Goal: Navigation & Orientation: Find specific page/section

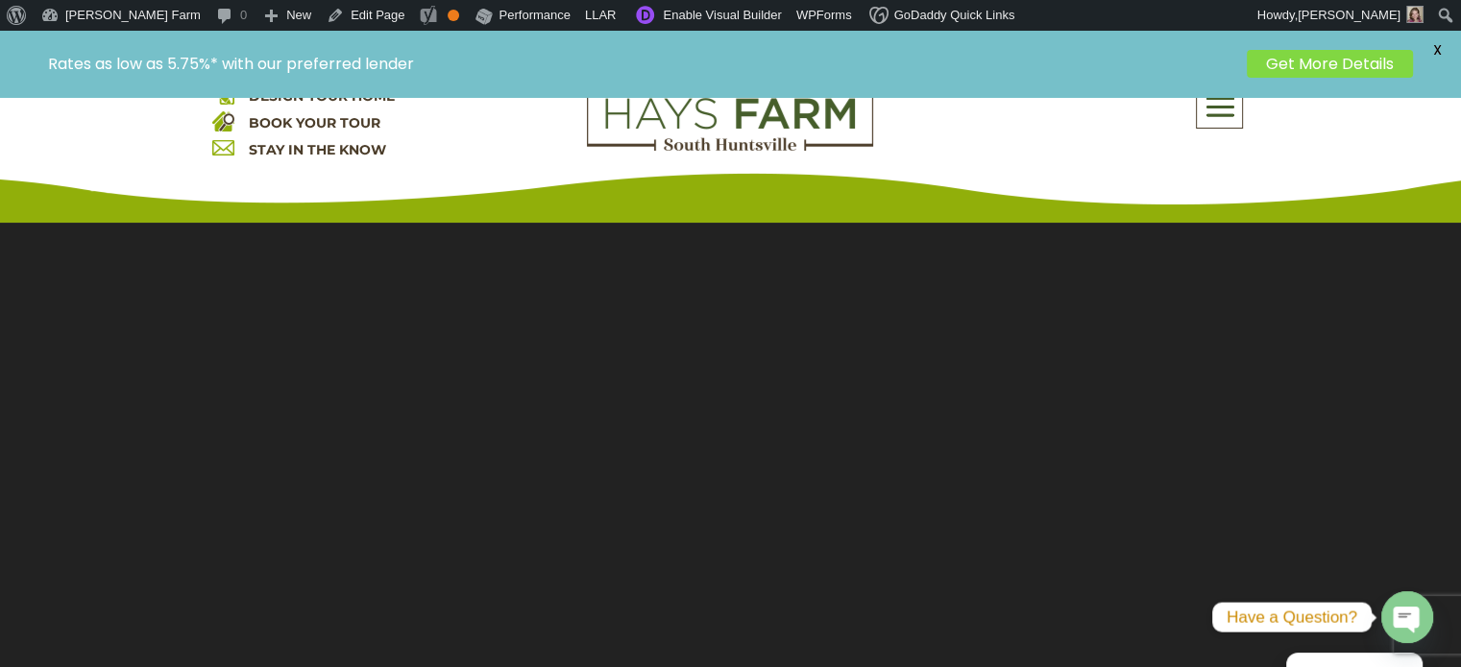
click at [1210, 114] on span at bounding box center [1219, 107] width 45 height 44
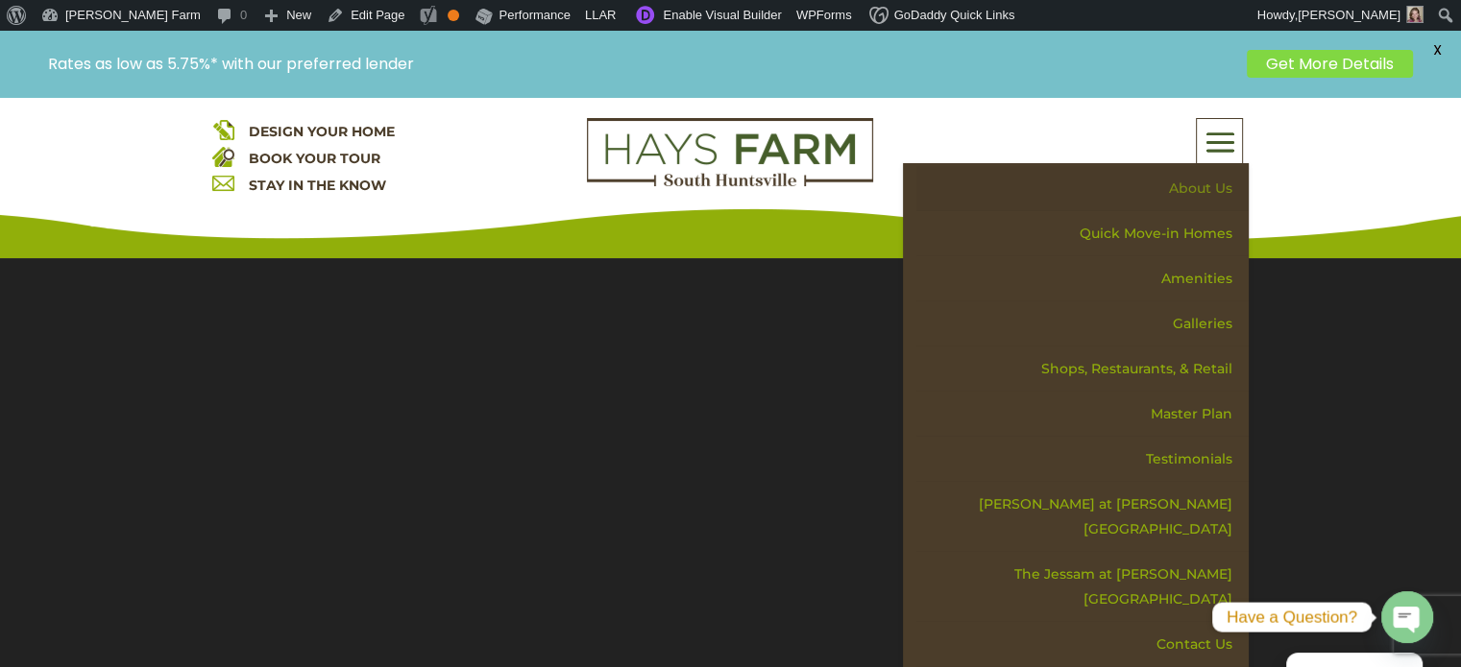
click at [1192, 198] on link "About Us" at bounding box center [1082, 188] width 332 height 45
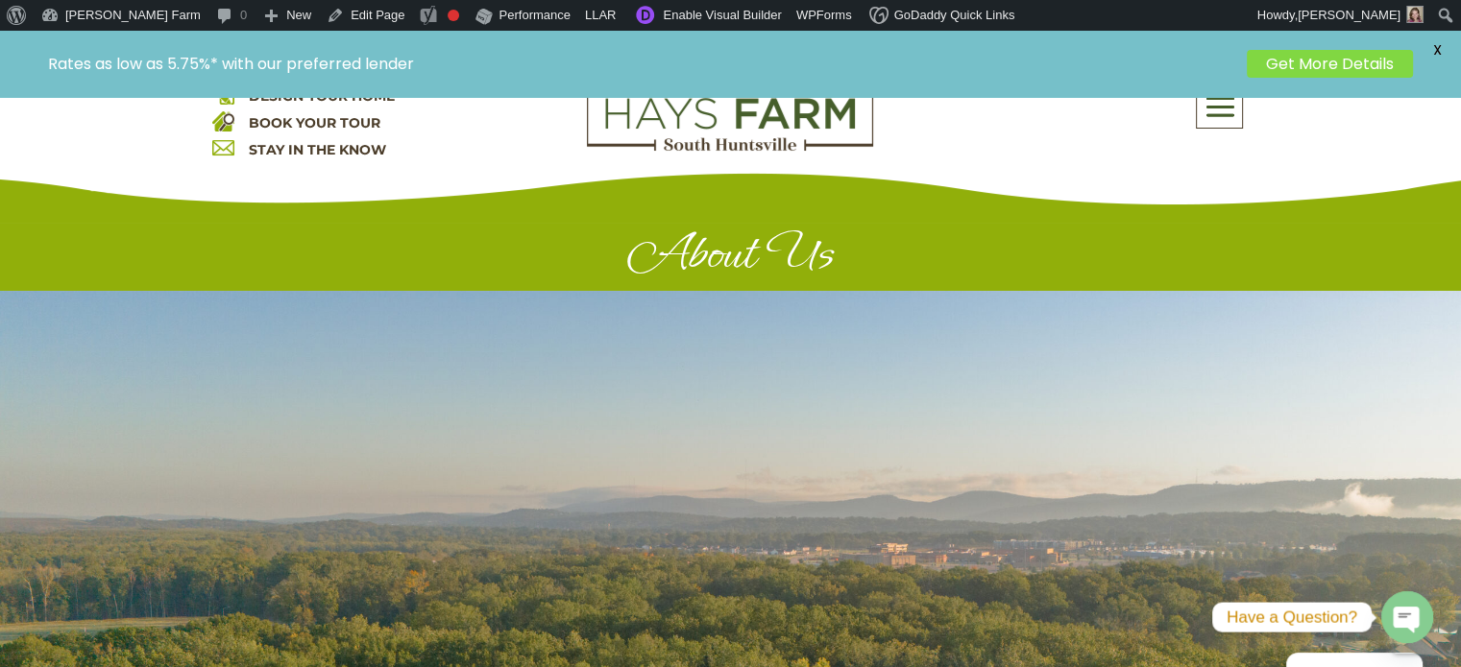
click at [1215, 110] on span at bounding box center [1219, 107] width 45 height 44
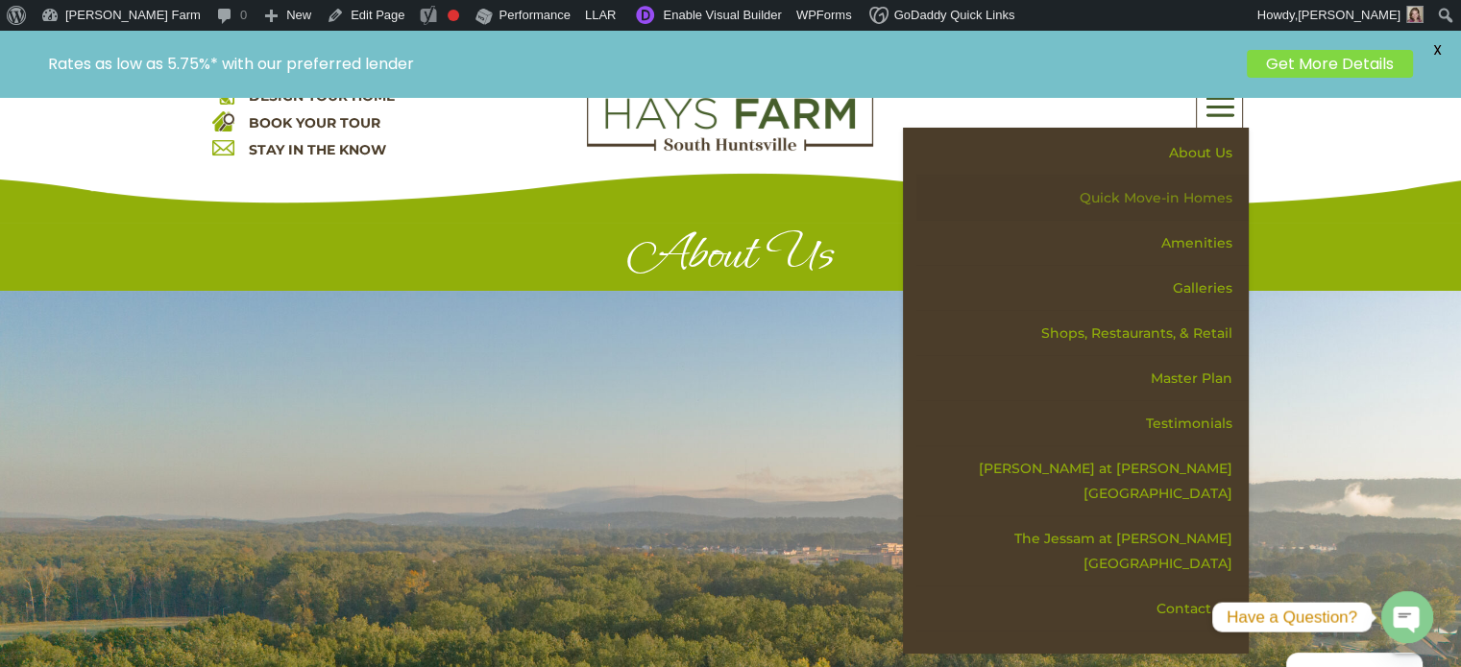
click at [1194, 193] on link "Quick Move-in Homes" at bounding box center [1082, 198] width 332 height 45
